Goal: Task Accomplishment & Management: Manage account settings

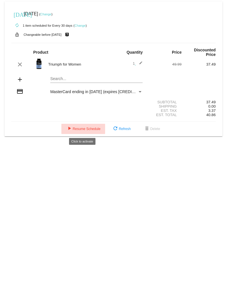
click at [80, 129] on span "play_arrow Resume Schedule" at bounding box center [83, 129] width 35 height 4
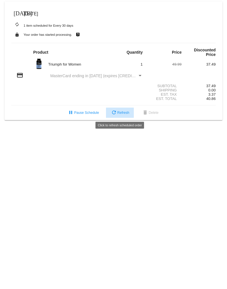
click at [126, 111] on button "refresh Refresh" at bounding box center [120, 113] width 28 height 10
click at [140, 75] on div "Payment Method" at bounding box center [140, 76] width 5 height 5
click at [69, 79] on div "credit_card MasterCard ending in [DATE] (expires [CREDIT_CARD_DATA])" at bounding box center [113, 76] width 204 height 8
drag, startPoint x: 66, startPoint y: 78, endPoint x: 61, endPoint y: 77, distance: 4.9
click at [65, 78] on span "MasterCard ending in [DATE] (expires [CREDIT_CARD_DATA])" at bounding box center [106, 76] width 112 height 5
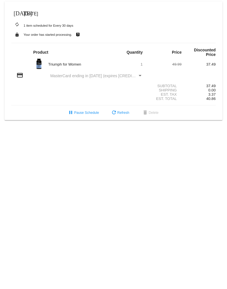
click at [61, 77] on span "MasterCard ending in [DATE] (expires [CREDIT_CARD_DATA])" at bounding box center [106, 76] width 112 height 5
click at [34, 77] on div "credit_card MasterCard ending in 1887 (expires 0525)" at bounding box center [113, 76] width 204 height 8
click at [23, 75] on mat-icon "credit_card" at bounding box center [19, 75] width 7 height 7
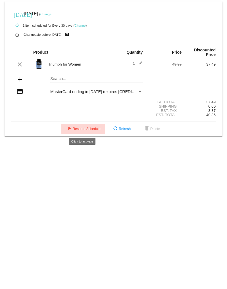
click at [94, 128] on span "play_arrow Resume Schedule" at bounding box center [83, 129] width 35 height 4
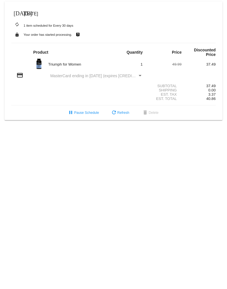
click at [17, 13] on mat-icon "[DATE]" at bounding box center [17, 12] width 7 height 7
click at [84, 64] on div "Triumph for Women" at bounding box center [79, 64] width 68 height 4
click at [65, 61] on div "Triumph for Women 1 49.99 37.49" at bounding box center [113, 64] width 204 height 12
click at [16, 13] on mat-icon "[DATE]" at bounding box center [17, 12] width 7 height 7
click at [18, 24] on mat-icon "autorenew" at bounding box center [17, 24] width 7 height 7
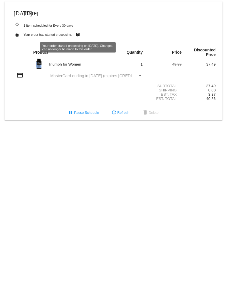
click at [78, 34] on mat-icon "live_help" at bounding box center [77, 34] width 7 height 7
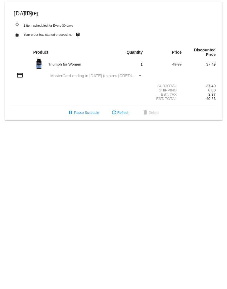
click at [78, 34] on mat-icon "live_help" at bounding box center [77, 34] width 7 height 7
click at [77, 36] on mat-icon "live_help" at bounding box center [77, 34] width 7 height 7
click at [77, 34] on mat-icon "live_help" at bounding box center [77, 34] width 7 height 7
click at [120, 114] on span "refresh Refresh" at bounding box center [120, 113] width 19 height 4
